Goal: Task Accomplishment & Management: Use online tool/utility

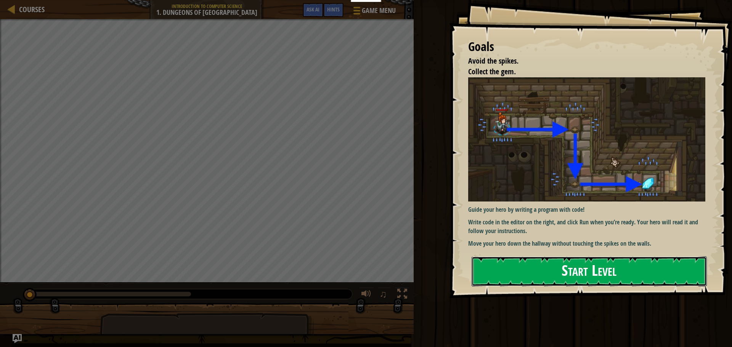
click at [618, 264] on button "Start Level" at bounding box center [588, 272] width 235 height 30
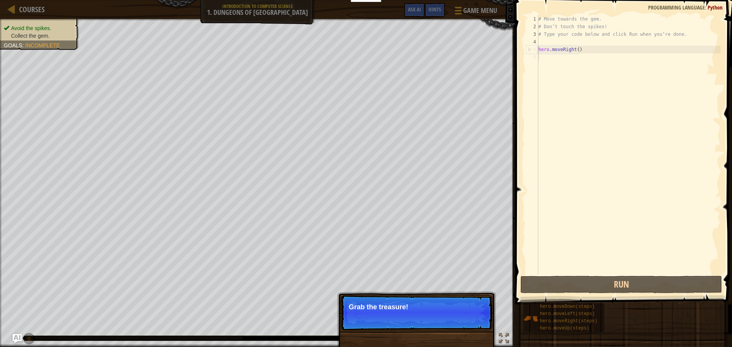
click at [490, 300] on p "Skip (esc) Continue Grab the treasure!" at bounding box center [416, 312] width 151 height 35
click at [492, 300] on div "Skip (esc) Continue Grab the treasure!" at bounding box center [416, 351] width 159 height 113
drag, startPoint x: 492, startPoint y: 300, endPoint x: 440, endPoint y: 301, distance: 51.8
click at [488, 300] on div "Skip (esc) Continue Grab the treasure!" at bounding box center [416, 351] width 159 height 113
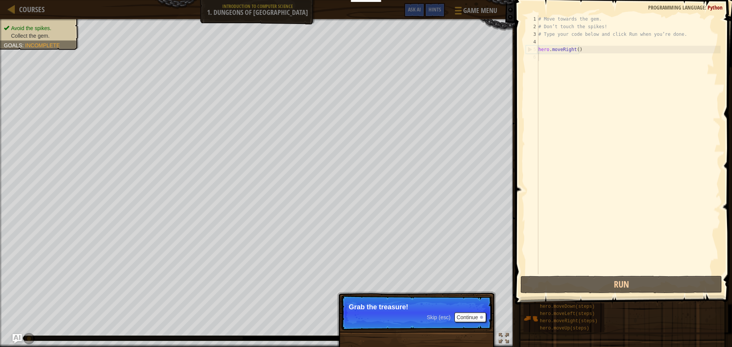
click at [432, 301] on p "Skip (esc) Continue Grab the treasure!" at bounding box center [416, 312] width 151 height 35
drag, startPoint x: 436, startPoint y: 302, endPoint x: 460, endPoint y: 315, distance: 27.3
click at [441, 310] on p "Skip (esc) Continue Grab the treasure!" at bounding box center [416, 312] width 151 height 35
click at [444, 319] on span "Skip (esc)" at bounding box center [439, 317] width 24 height 6
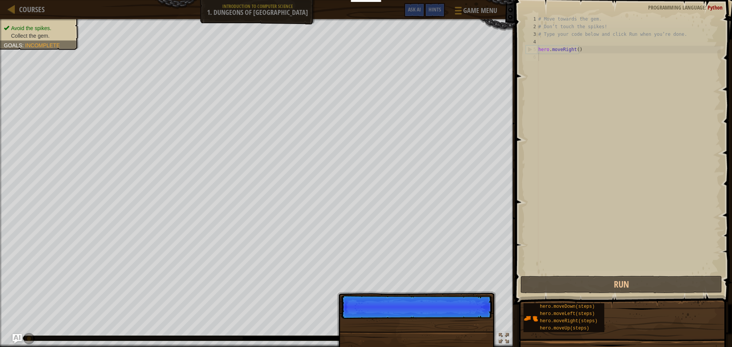
drag, startPoint x: 444, startPoint y: 319, endPoint x: 480, endPoint y: 319, distance: 36.6
click at [480, 319] on p "Skip (esc) Continue" at bounding box center [416, 307] width 151 height 24
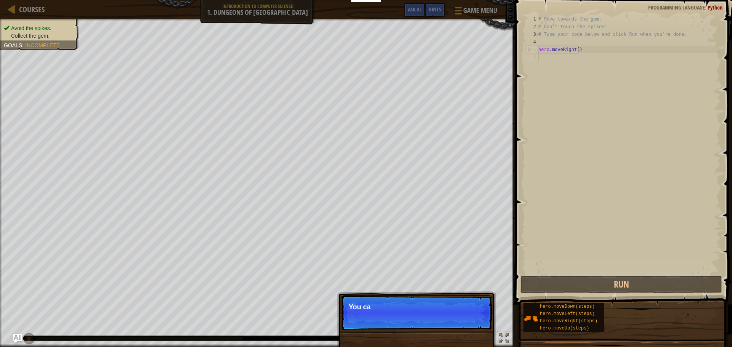
click at [480, 319] on p "Skip (esc) Continue You ca" at bounding box center [416, 312] width 151 height 35
drag, startPoint x: 480, startPoint y: 319, endPoint x: 353, endPoint y: 316, distance: 127.0
click at [433, 324] on p "Skip (esc) Continue You can use" at bounding box center [416, 312] width 151 height 35
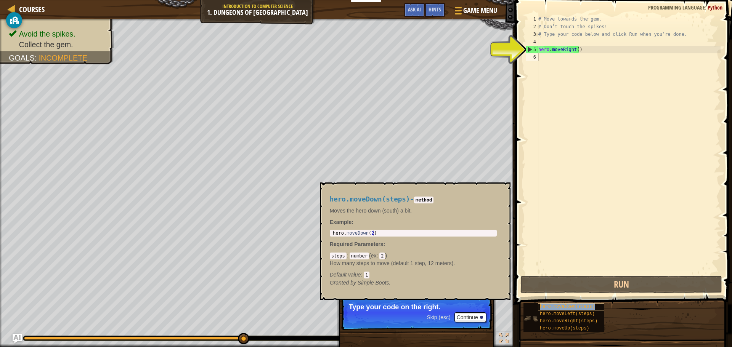
click at [565, 308] on span "hero.moveDown(steps)" at bounding box center [567, 306] width 55 height 5
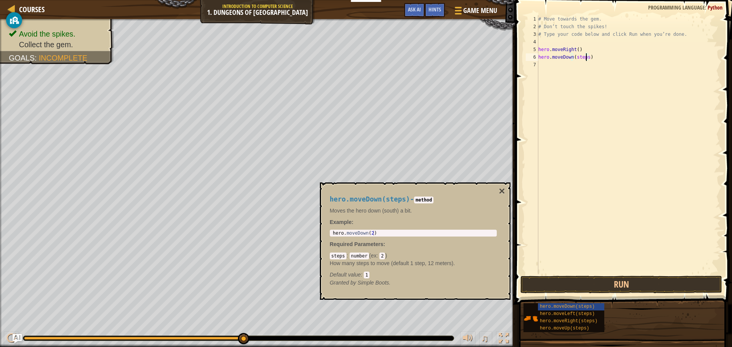
click at [587, 57] on div "# Move towards the gem. # Don’t touch the spikes! # Type your code below and cl…" at bounding box center [629, 152] width 184 height 274
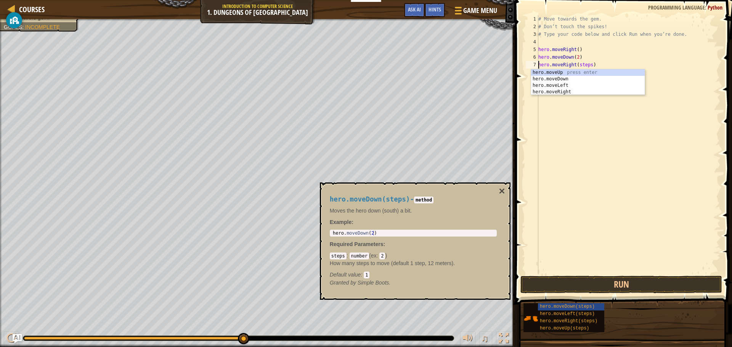
click at [587, 64] on div "# Move towards the gem. # Don’t touch the spikes! # Type your code below and cl…" at bounding box center [629, 152] width 184 height 274
click at [587, 63] on div "# Move towards the gem. # Don’t touch the spikes! # Type your code below and cl…" at bounding box center [629, 152] width 184 height 274
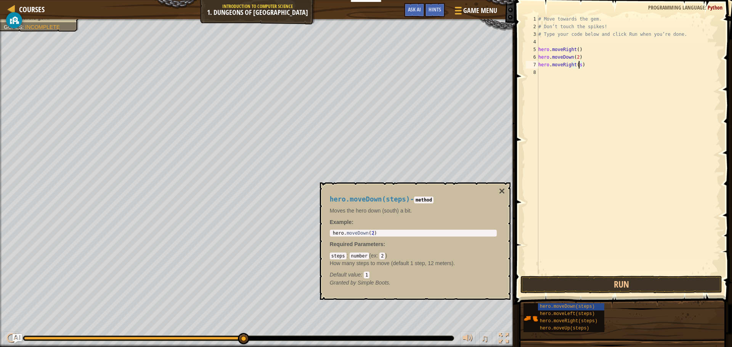
scroll to position [3, 3]
click at [575, 49] on div "# Move towards the gem. # Don’t touch the spikes! # Type your code below and cl…" at bounding box center [629, 152] width 184 height 274
click at [585, 280] on button "Run" at bounding box center [621, 285] width 202 height 18
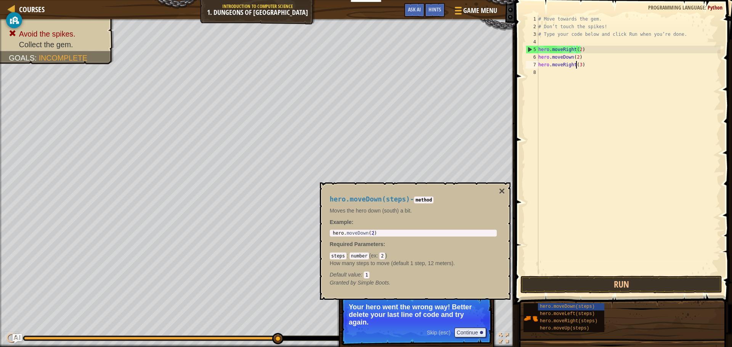
click at [577, 65] on div "# Move towards the gem. # Don’t touch the spikes! # Type your code below and cl…" at bounding box center [629, 152] width 184 height 274
click at [577, 64] on div "# Move towards the gem. # Don’t touch the spikes! # Type your code below and cl…" at bounding box center [629, 152] width 184 height 274
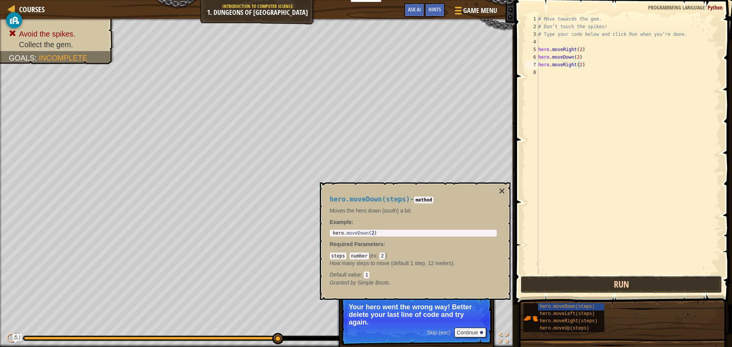
click at [595, 282] on button "Run" at bounding box center [621, 285] width 202 height 18
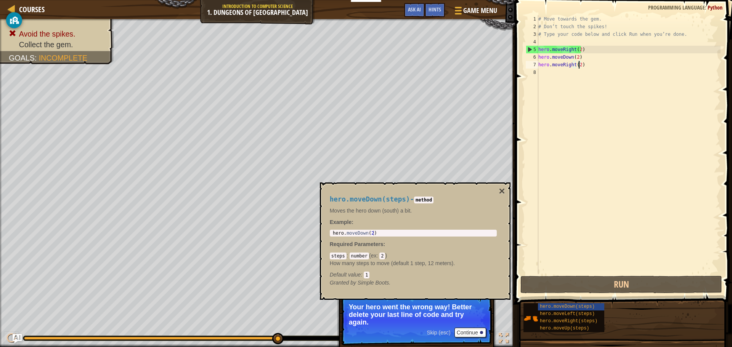
click at [579, 50] on div "# Move towards the gem. # Don’t touch the spikes! # Type your code below and cl…" at bounding box center [629, 152] width 184 height 274
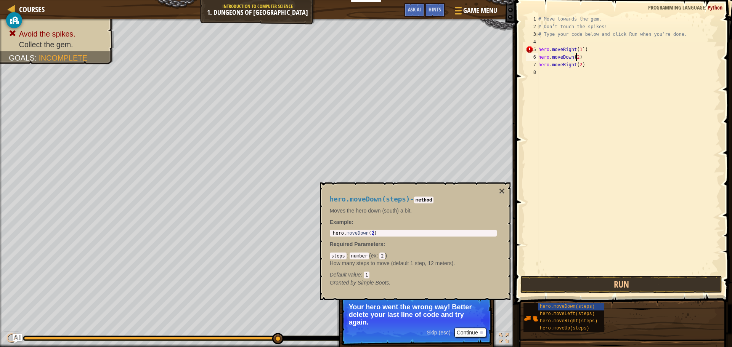
click at [576, 58] on div "# Move towards the gem. # Don’t touch the spikes! # Type your code below and cl…" at bounding box center [629, 152] width 184 height 274
click at [577, 65] on div "# Move towards the gem. # Don’t touch the spikes! # Type your code below and cl…" at bounding box center [629, 152] width 184 height 274
click at [580, 51] on div "# Move towards the gem. # Don’t touch the spikes! # Type your code below and cl…" at bounding box center [629, 152] width 184 height 274
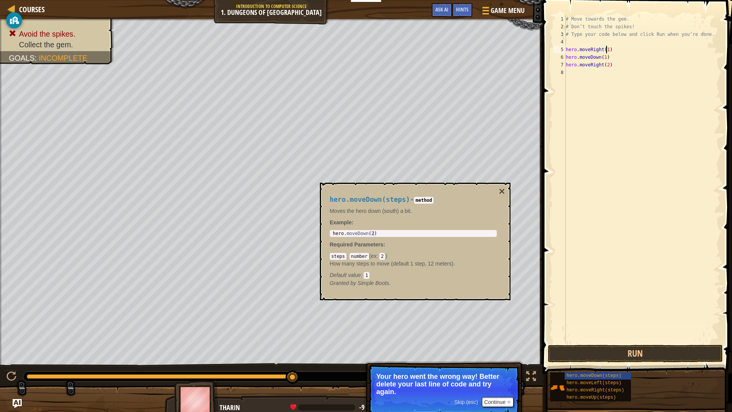
click at [606, 63] on div "# Move towards the gem. # Don’t touch the spikes! # Type your code below and cl…" at bounding box center [642, 186] width 156 height 343
type textarea "hero.moveRight(1)"
click at [573, 343] on span at bounding box center [638, 176] width 196 height 396
click at [569, 347] on button "Run" at bounding box center [635, 354] width 175 height 18
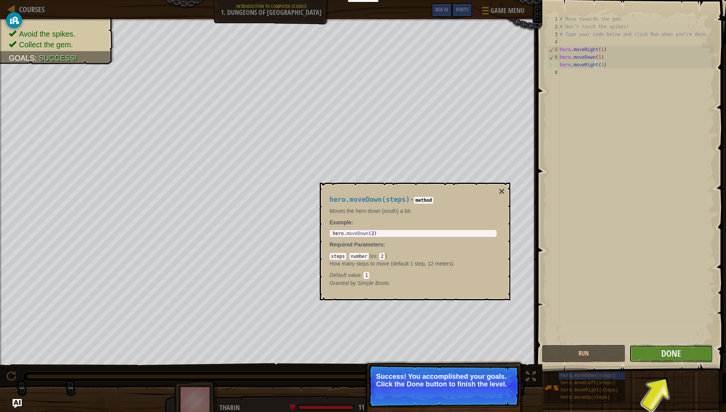
click at [698, 346] on button "Done" at bounding box center [670, 354] width 83 height 18
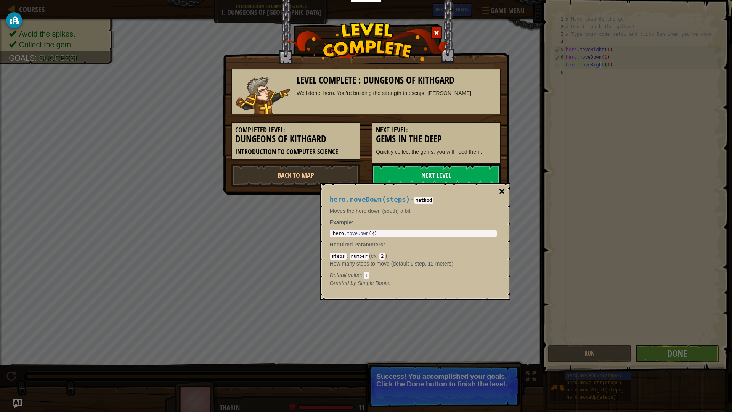
drag, startPoint x: 506, startPoint y: 200, endPoint x: 503, endPoint y: 194, distance: 6.1
click at [506, 200] on div "hero.moveDown(steps) - method Moves the hero down (south) a bit. Example : 1 he…" at bounding box center [415, 241] width 191 height 117
click at [503, 191] on button "×" at bounding box center [502, 191] width 6 height 11
